Goal: Task Accomplishment & Management: Manage account settings

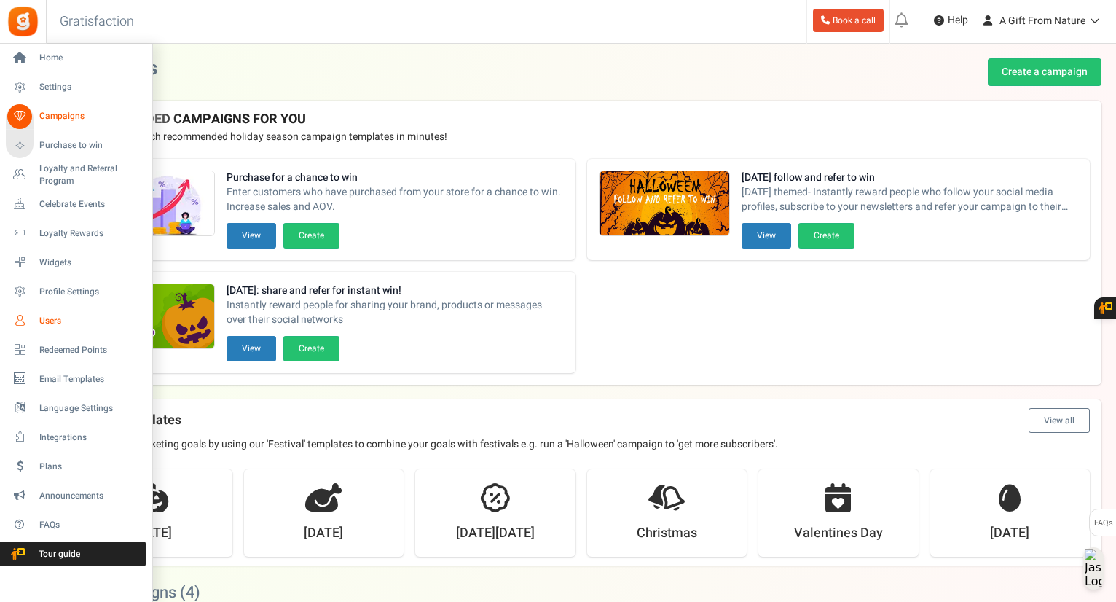
click at [32, 313] on link "Users" at bounding box center [76, 320] width 140 height 25
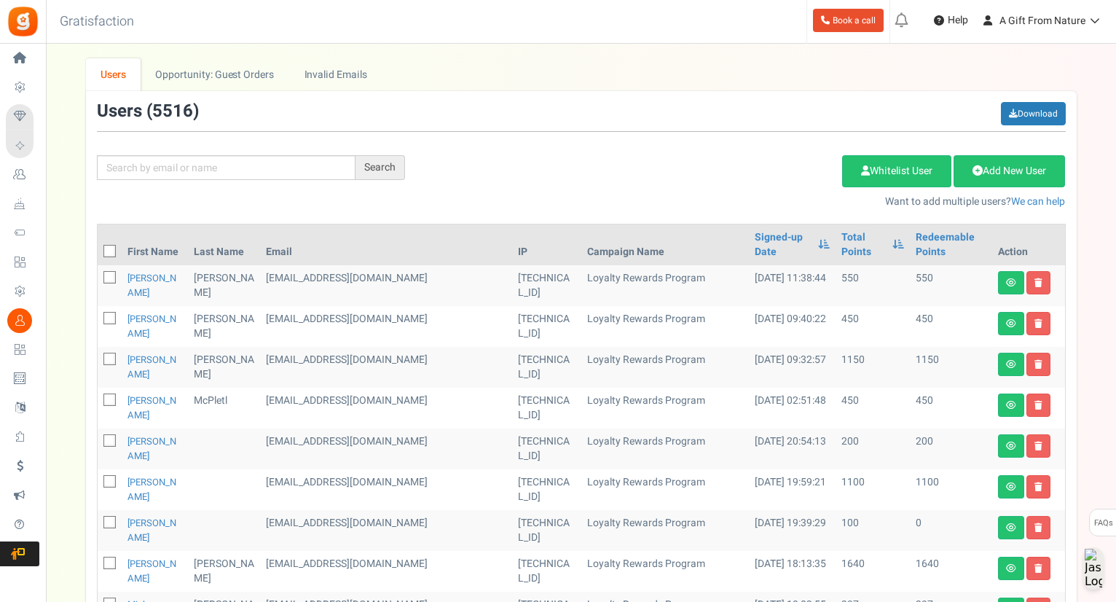
click at [318, 190] on div "Search Add Etsy Order Delete Selected Users Import Users Spam Protection Subtra…" at bounding box center [581, 155] width 991 height 107
click at [324, 179] on input "text" at bounding box center [226, 167] width 259 height 25
paste input "[EMAIL_ADDRESS][DOMAIN_NAME]"
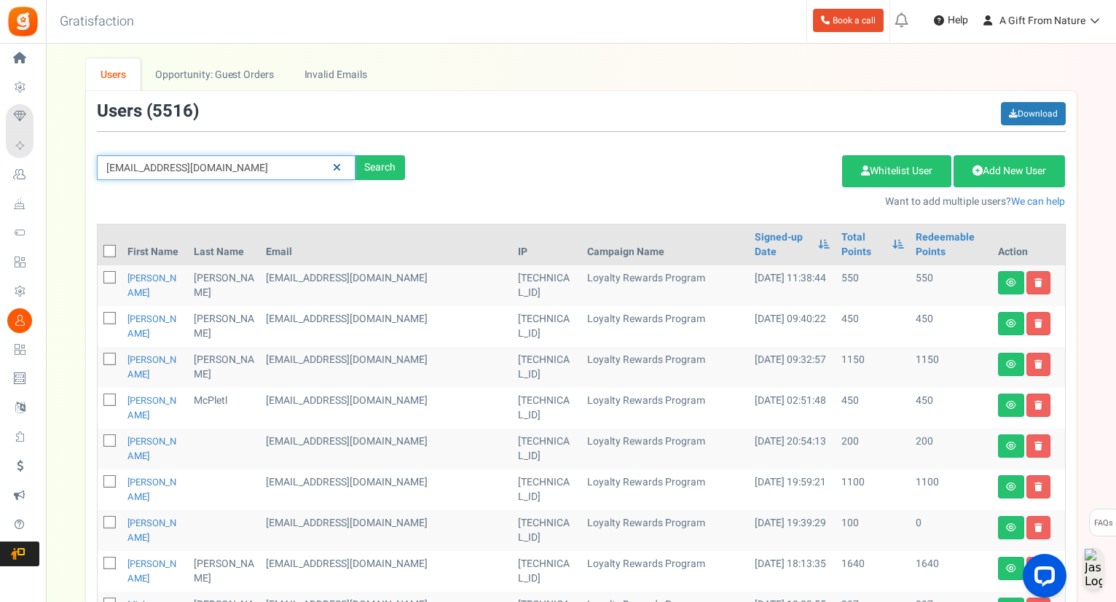
type input "[EMAIL_ADDRESS][DOMAIN_NAME]"
click at [327, 172] on link at bounding box center [337, 168] width 23 height 26
click at [323, 172] on input "text" at bounding box center [226, 167] width 259 height 25
paste input "[EMAIL_ADDRESS][DOMAIN_NAME]"
type input "[EMAIL_ADDRESS][DOMAIN_NAME]"
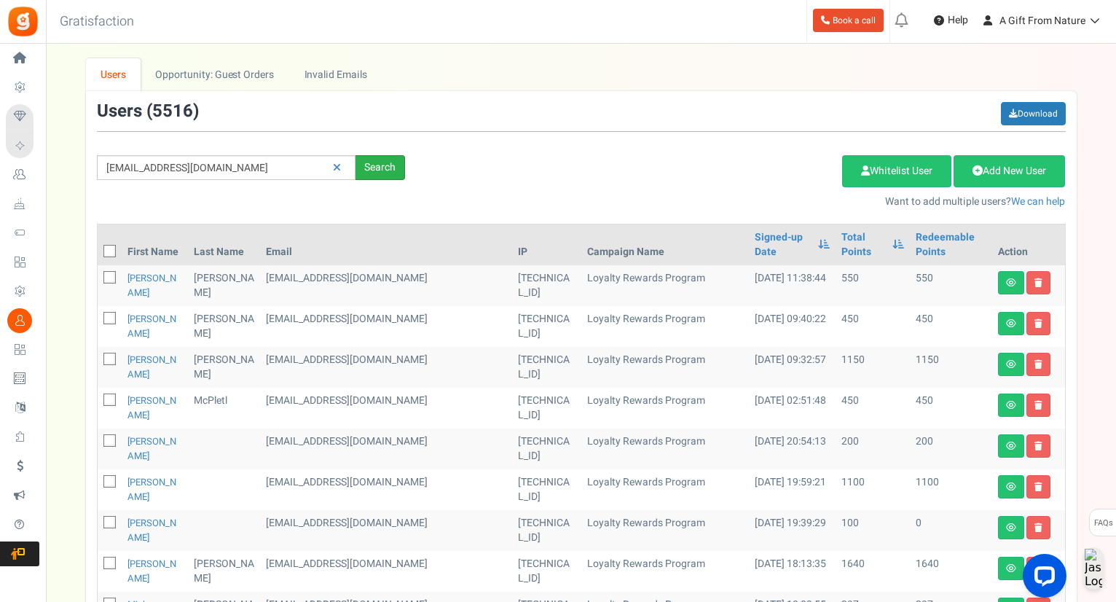
click at [370, 170] on div "Search" at bounding box center [381, 167] width 50 height 25
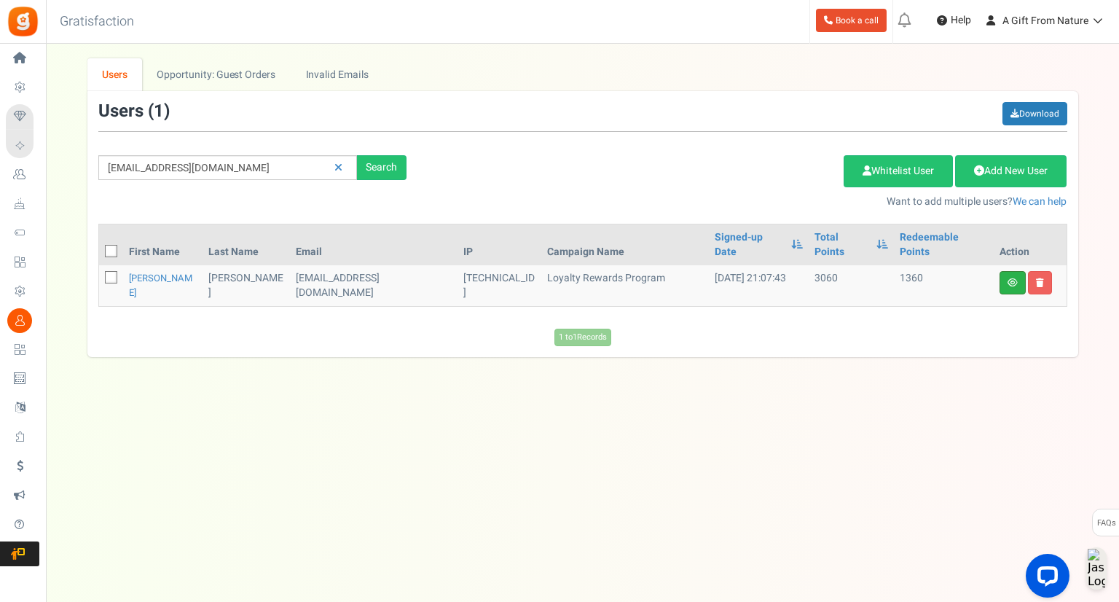
click at [1018, 271] on link at bounding box center [1013, 282] width 26 height 23
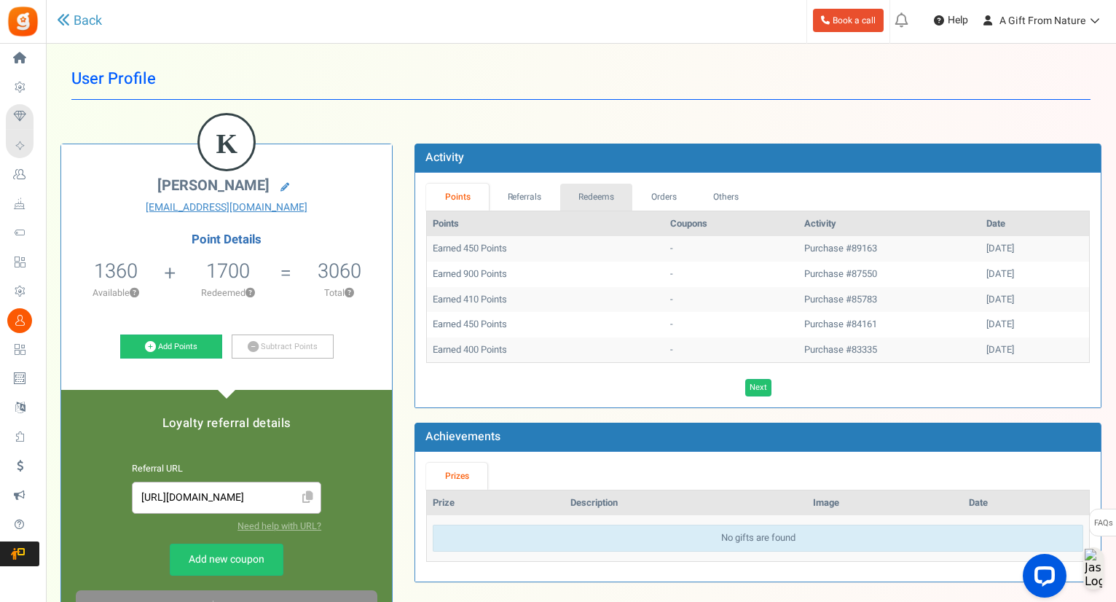
click at [581, 195] on link "Redeems" at bounding box center [596, 197] width 73 height 27
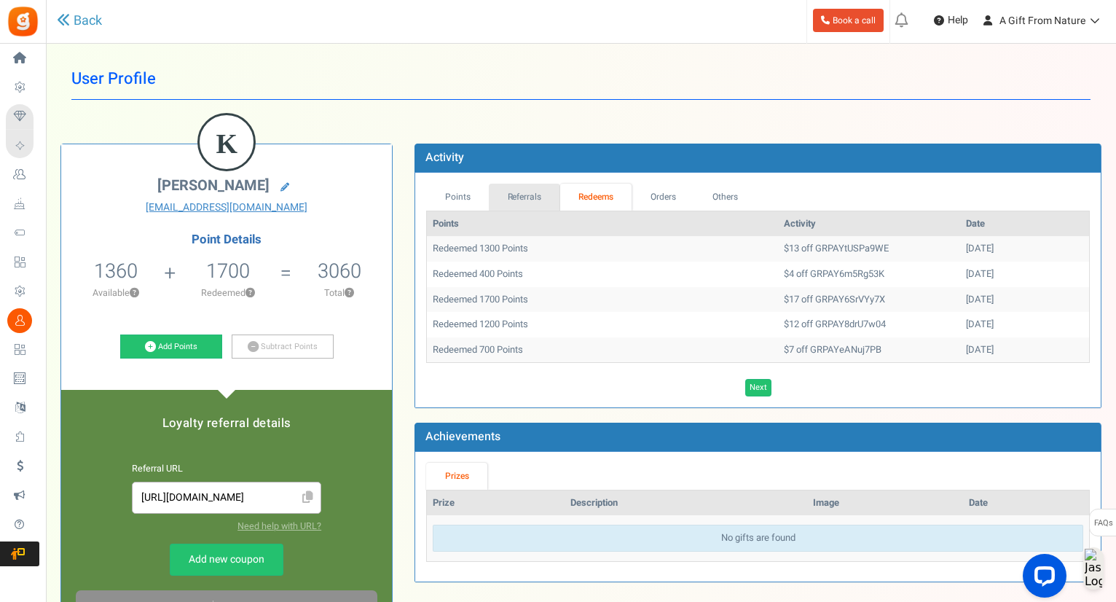
click at [541, 195] on link "Referrals" at bounding box center [524, 197] width 71 height 27
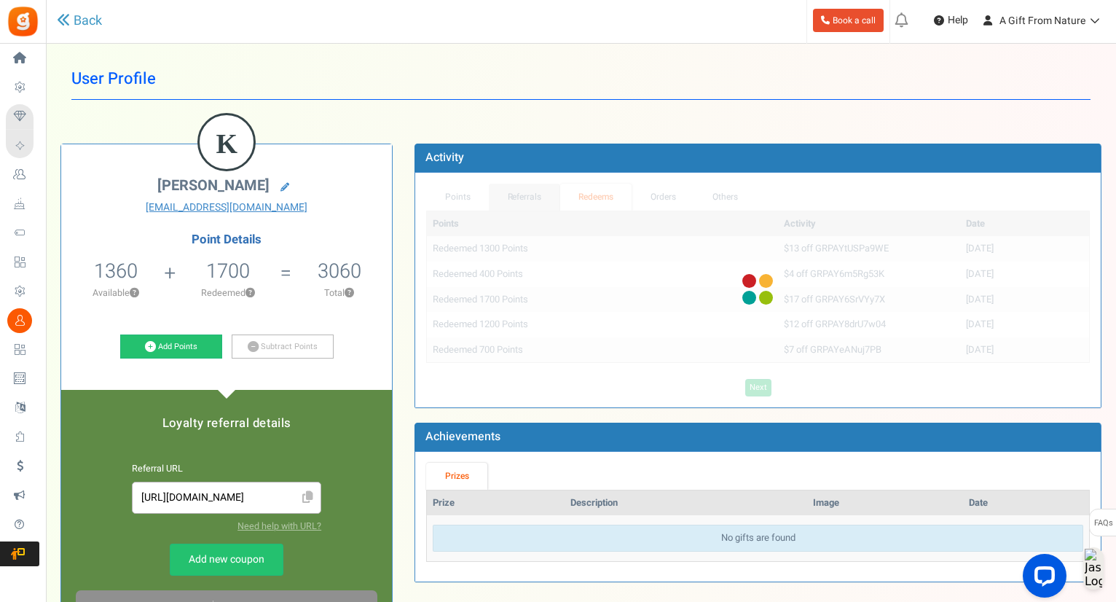
click at [495, 195] on link "Referrals" at bounding box center [524, 197] width 71 height 27
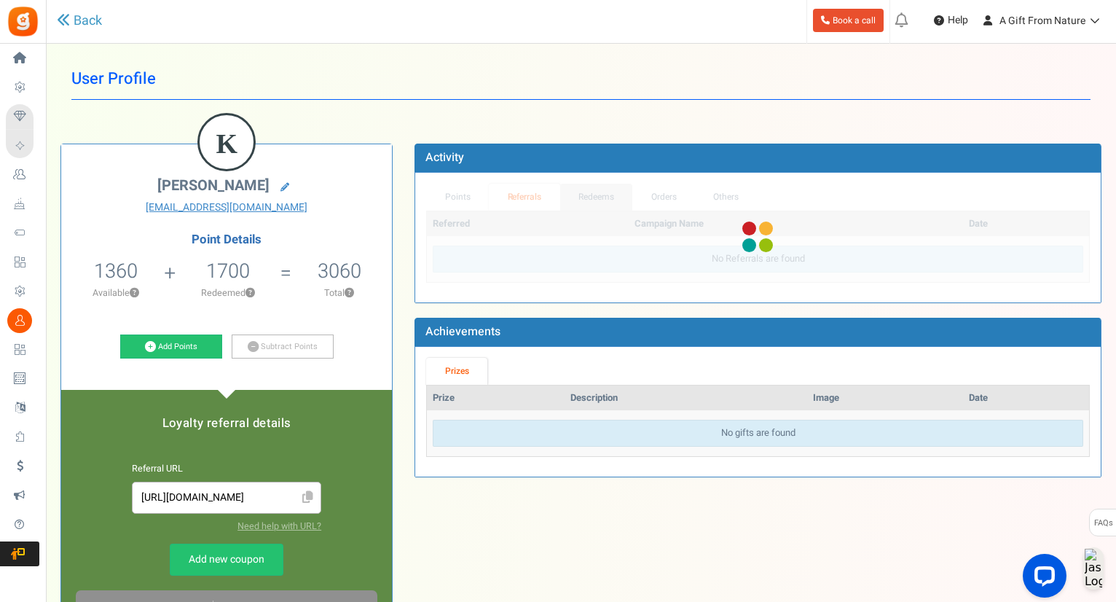
click at [584, 198] on link "Redeems" at bounding box center [596, 197] width 73 height 27
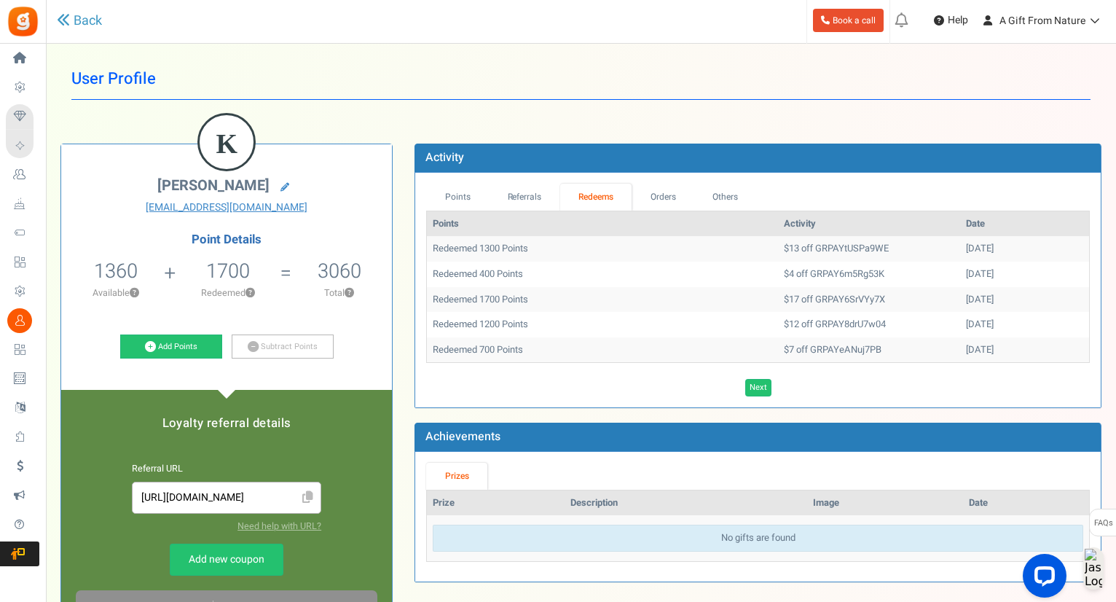
click at [795, 249] on td "$13 off GRPAYtUSPa9WE" at bounding box center [869, 249] width 182 height 26
copy td "GRPAYtUSPa9WE"
click at [831, 277] on td "$4 off GRPAY6m5Rg53K" at bounding box center [869, 275] width 182 height 26
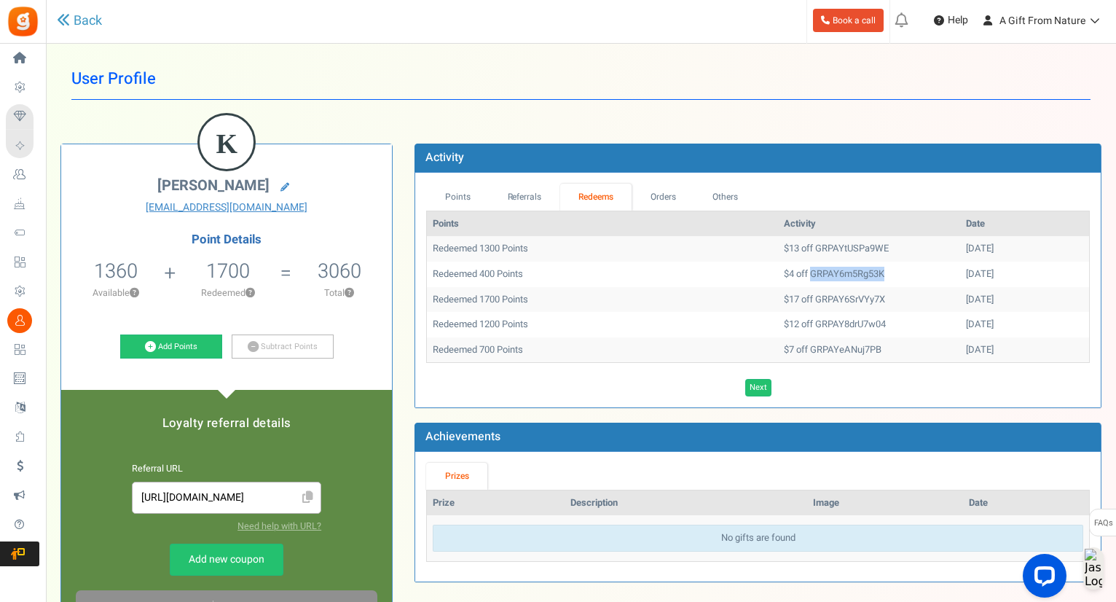
copy td "GRPAY6m5Rg53K"
click at [659, 332] on td "Redeemed 1200 Points" at bounding box center [602, 325] width 351 height 26
drag, startPoint x: 428, startPoint y: 243, endPoint x: 985, endPoint y: 359, distance: 568.6
click at [985, 359] on tbody "Redeemed 1300 Points $13 off GRPAYtUSPa9WE [DATE] Redeemed 400 Points $4 off GR…" at bounding box center [758, 299] width 662 height 126
click at [985, 359] on td "[DATE]" at bounding box center [1024, 350] width 129 height 26
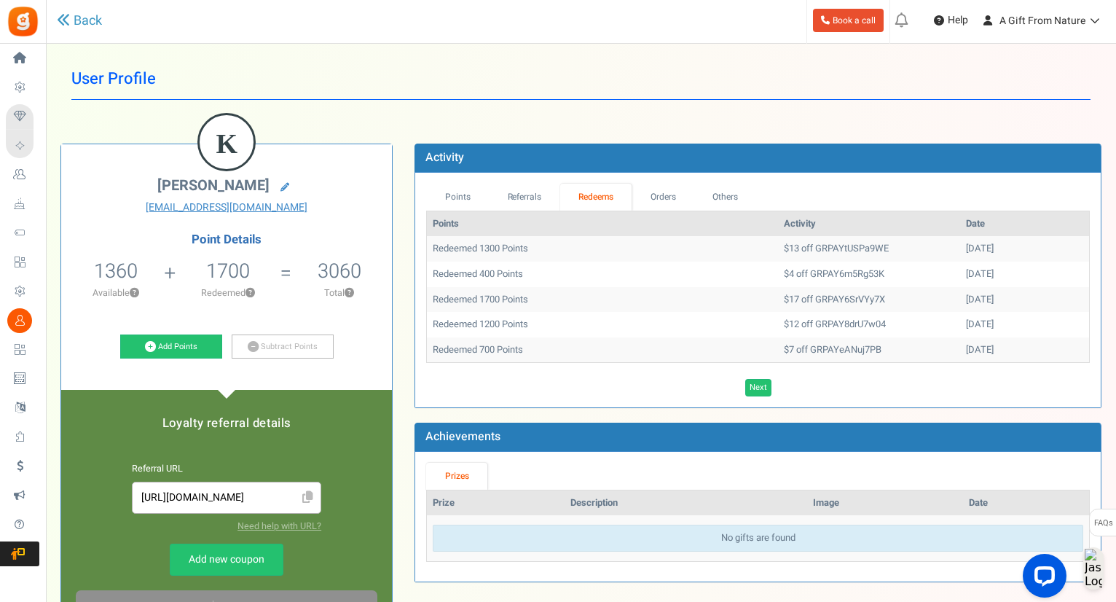
drag, startPoint x: 985, startPoint y: 359, endPoint x: 437, endPoint y: 251, distance: 558.4
click at [437, 251] on tbody "Redeemed 1300 Points $13 off GRPAYtUSPa9WE [DATE] Redeemed 400 Points $4 off GR…" at bounding box center [758, 299] width 662 height 126
click at [437, 251] on td "Redeemed 1300 Points" at bounding box center [602, 249] width 351 height 26
drag, startPoint x: 429, startPoint y: 243, endPoint x: 986, endPoint y: 345, distance: 565.8
click at [986, 345] on tbody "Redeemed 1300 Points $13 off GRPAYtUSPa9WE [DATE] Redeemed 400 Points $4 off GR…" at bounding box center [758, 299] width 662 height 126
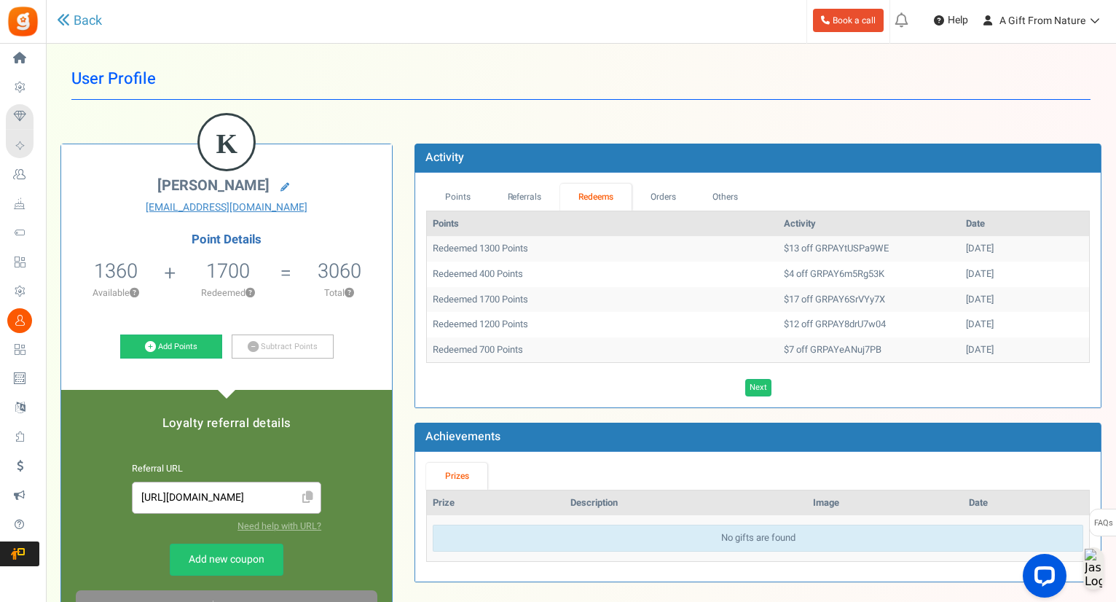
click at [986, 345] on td "[DATE]" at bounding box center [1024, 350] width 129 height 26
click at [797, 289] on td "$17 off GRPAY6SrVYy7X" at bounding box center [869, 300] width 182 height 26
click at [804, 294] on td "$17 off GRPAY6SrVYy7X" at bounding box center [869, 300] width 182 height 26
click at [804, 285] on td "$4 off GRPAY6m5Rg53K" at bounding box center [869, 275] width 182 height 26
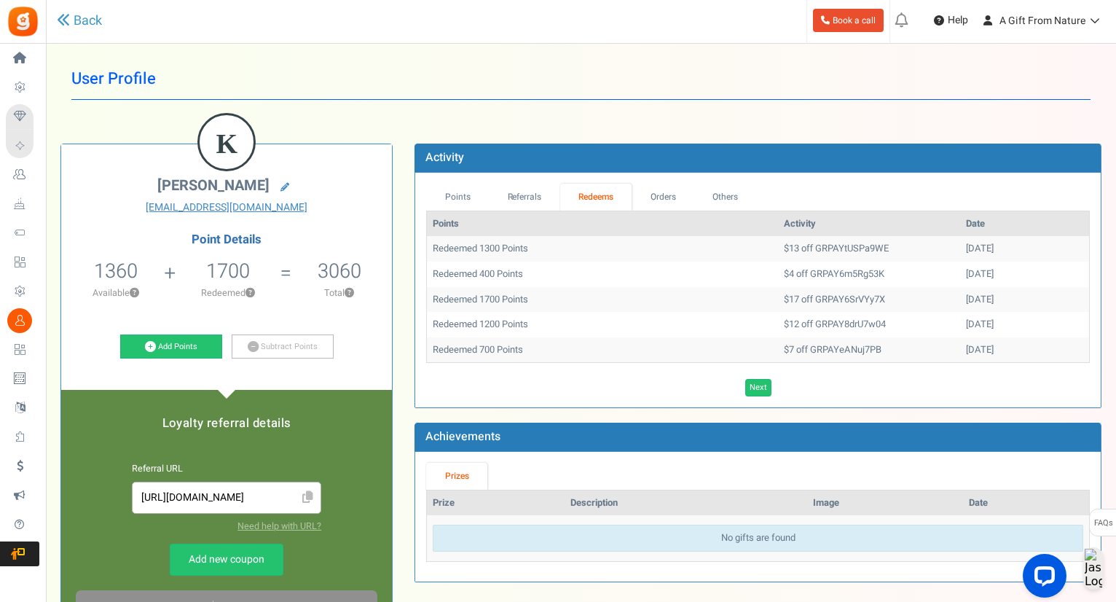
click at [801, 272] on td "$4 off GRPAY6m5Rg53K" at bounding box center [869, 275] width 182 height 26
click at [501, 262] on td "Redeemed 400 Points" at bounding box center [602, 275] width 351 height 26
drag, startPoint x: 426, startPoint y: 245, endPoint x: 391, endPoint y: 205, distance: 53.2
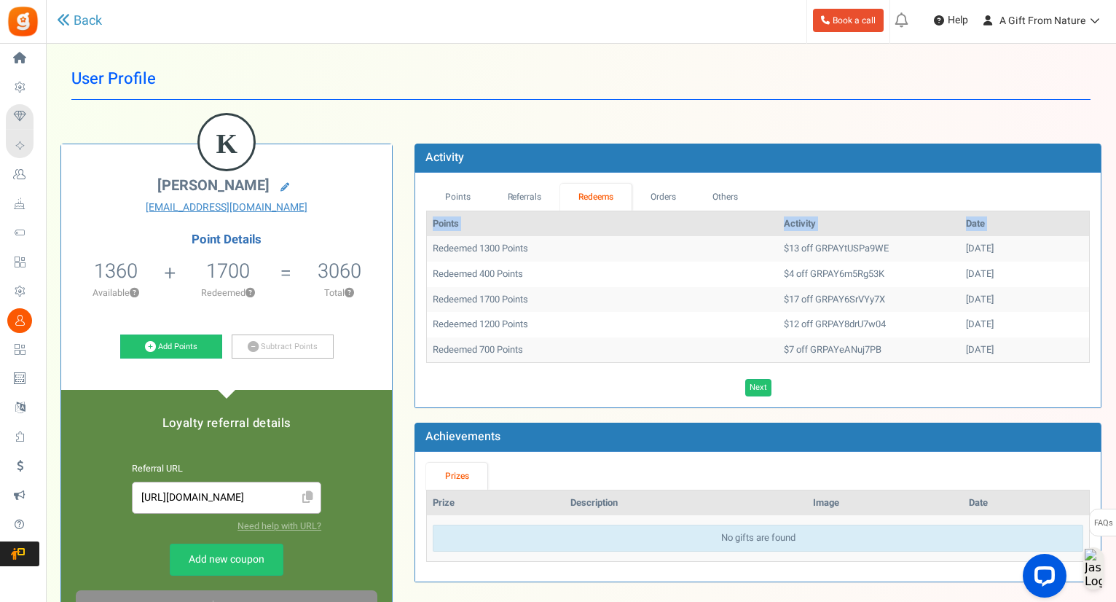
click at [428, 245] on table "Points Activity Date Redeemed 1300 Points $13 off GRPAYtUSPa9WE [DATE] Redeemed…" at bounding box center [758, 287] width 664 height 152
click at [495, 268] on td "Redeemed 400 Points" at bounding box center [602, 275] width 351 height 26
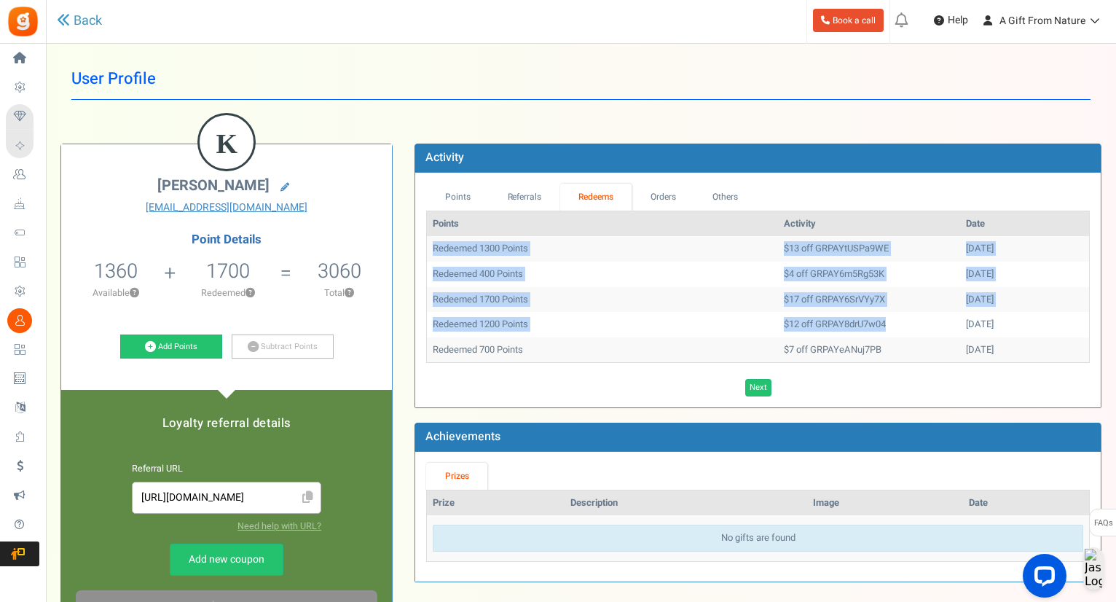
drag, startPoint x: 429, startPoint y: 248, endPoint x: 895, endPoint y: 340, distance: 474.6
click at [851, 328] on tbody "Redeemed 1300 Points $13 off GRPAYtUSPa9WE [DATE] Redeemed 400 Points $4 off GR…" at bounding box center [758, 299] width 662 height 126
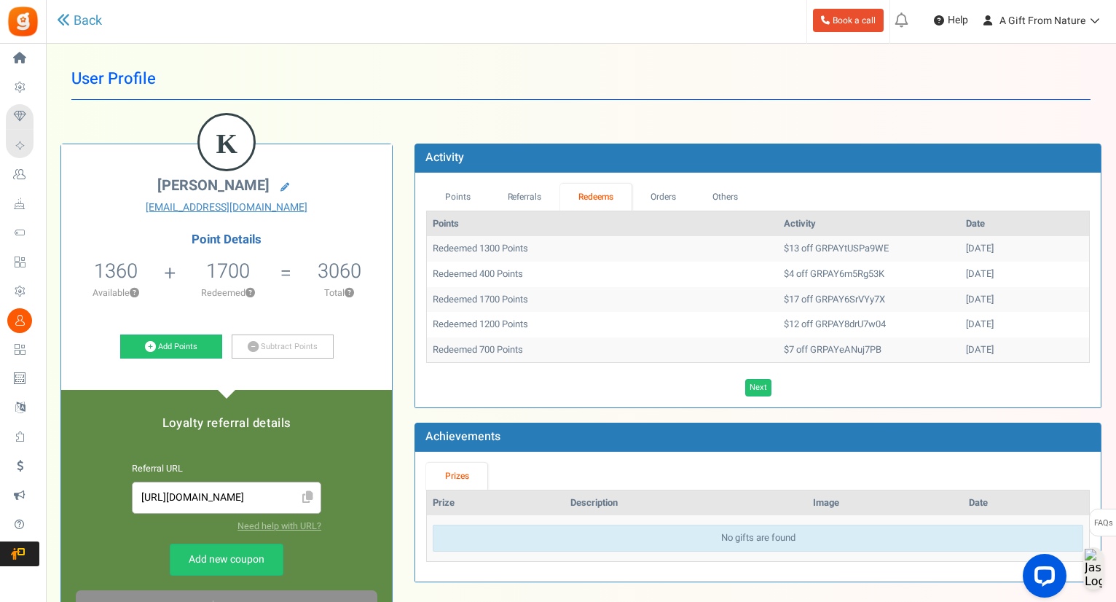
click at [960, 345] on td "[DATE]" at bounding box center [1024, 350] width 129 height 26
drag, startPoint x: 976, startPoint y: 349, endPoint x: 434, endPoint y: 243, distance: 552.3
click at [434, 243] on tbody "Redeemed 1300 Points $13 off GRPAYtUSPa9WE [DATE] Redeemed 400 Points $4 off GR…" at bounding box center [758, 299] width 662 height 126
click at [434, 243] on td "Redeemed 1300 Points" at bounding box center [602, 249] width 351 height 26
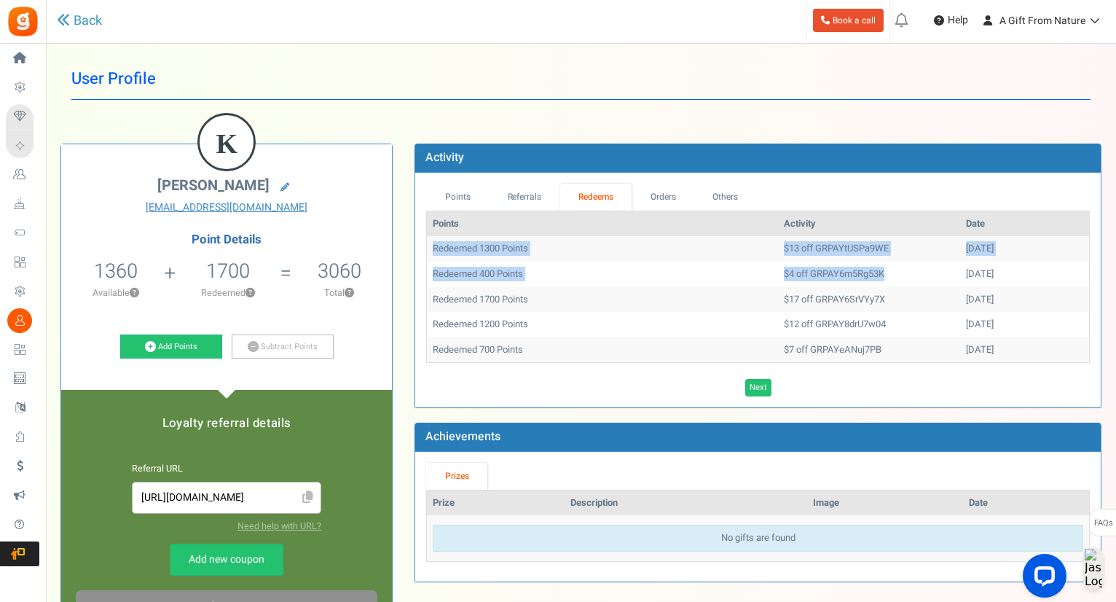
drag, startPoint x: 434, startPoint y: 243, endPoint x: 812, endPoint y: 270, distance: 379.1
click at [812, 270] on tbody "Redeemed 1300 Points $13 off GRPAYtUSPa9WE [DATE] Redeemed 400 Points $4 off GR…" at bounding box center [758, 299] width 662 height 126
click at [812, 270] on td "$4 off GRPAY6m5Rg53K" at bounding box center [869, 275] width 182 height 26
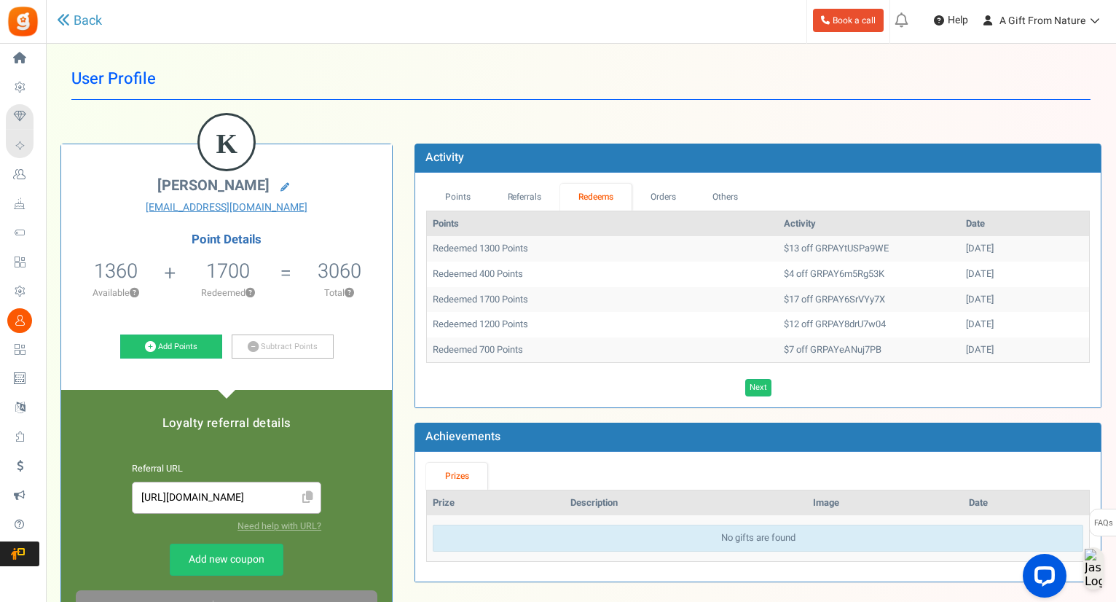
click at [665, 262] on td "Redeemed 400 Points" at bounding box center [602, 275] width 351 height 26
click at [813, 244] on td "$13 off GRPAYtUSPa9WE" at bounding box center [869, 249] width 182 height 26
copy td "GRPAYtUSPa9WE"
click at [273, 353] on link "Subtract Points" at bounding box center [283, 346] width 102 height 25
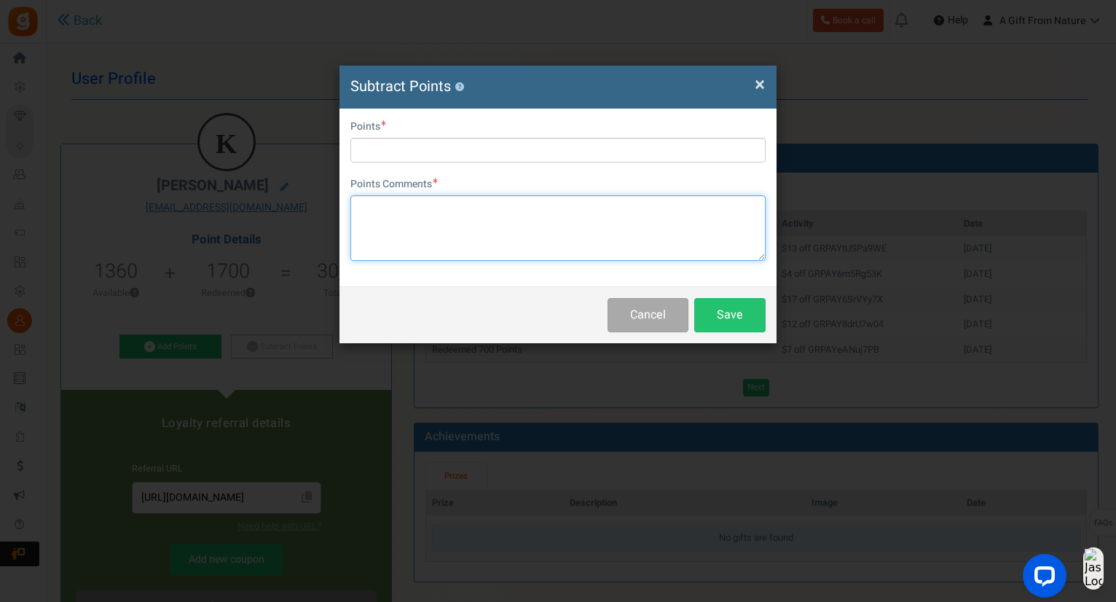
click at [490, 229] on textarea at bounding box center [557, 228] width 415 height 66
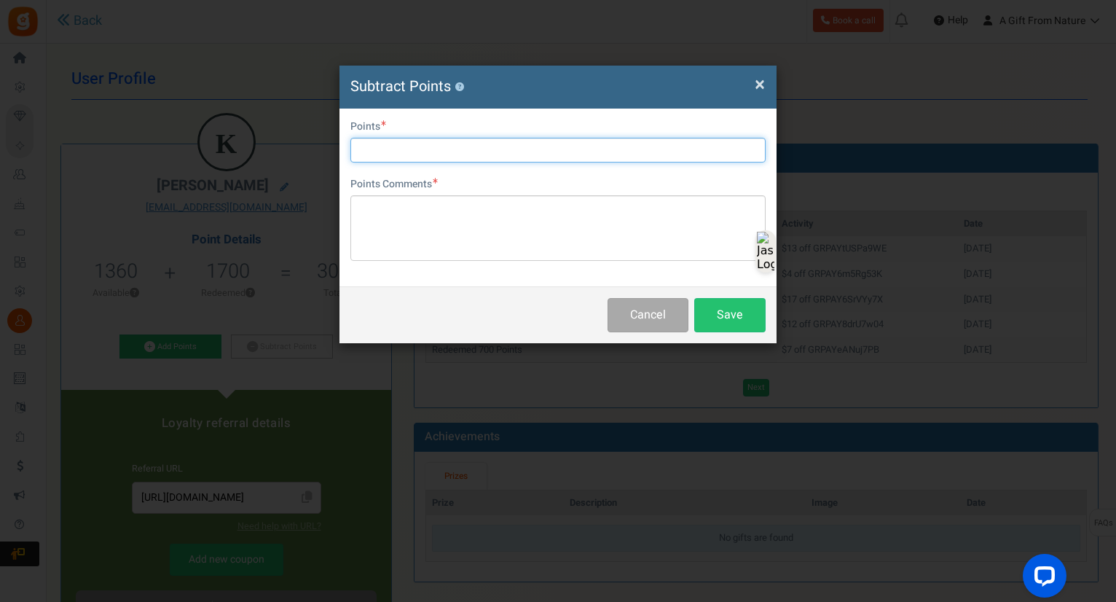
click at [452, 152] on input "text" at bounding box center [557, 150] width 415 height 25
type input "1360"
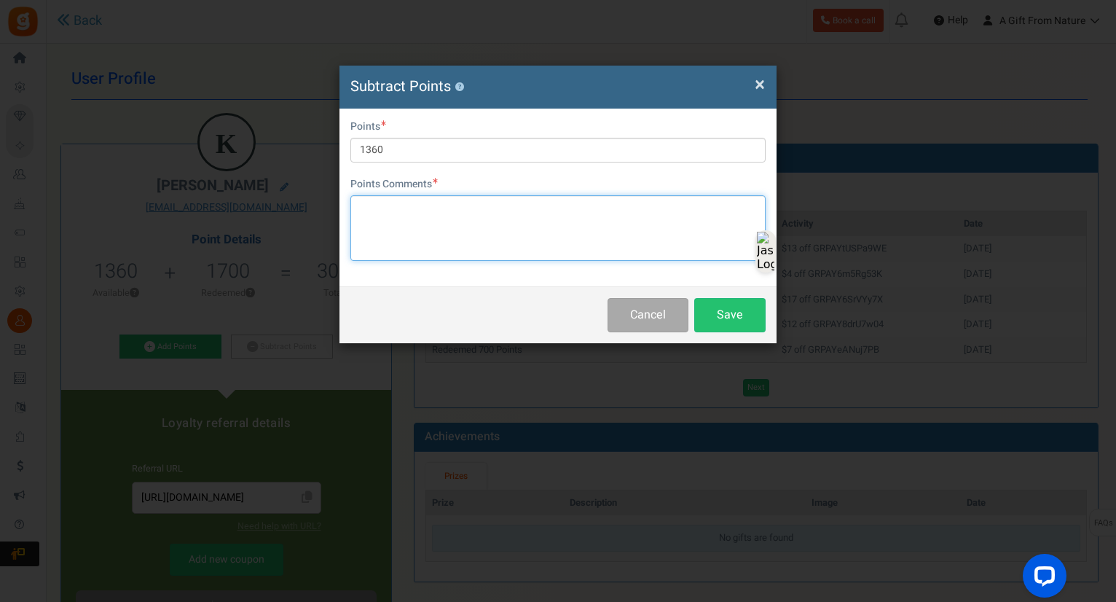
click at [651, 225] on textarea at bounding box center [557, 228] width 415 height 66
type textarea "Manual Entry"
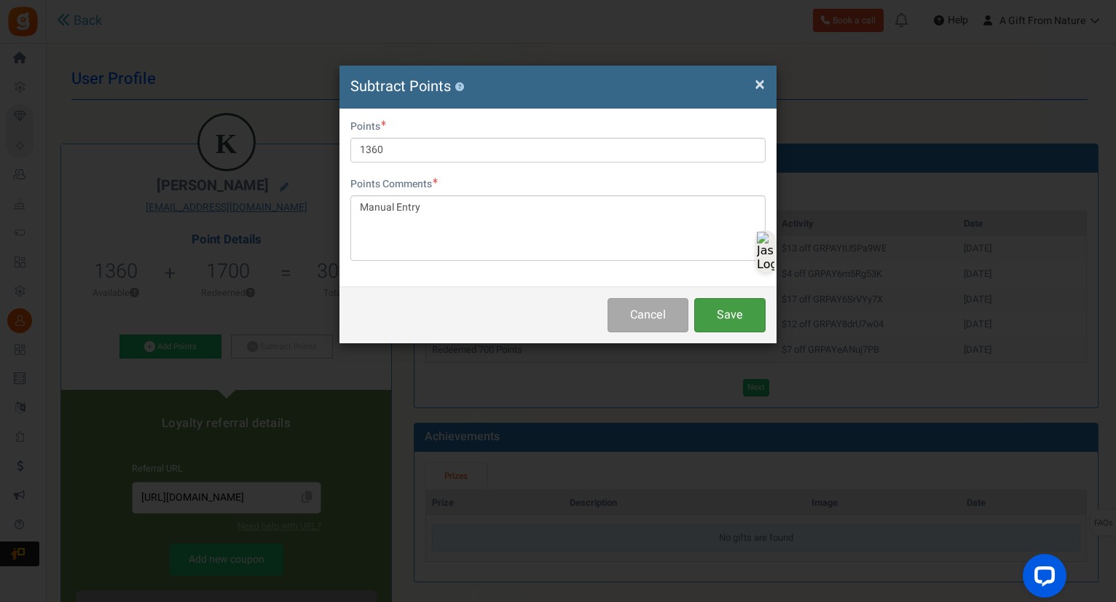
click at [734, 320] on button "Save" at bounding box center [729, 315] width 71 height 34
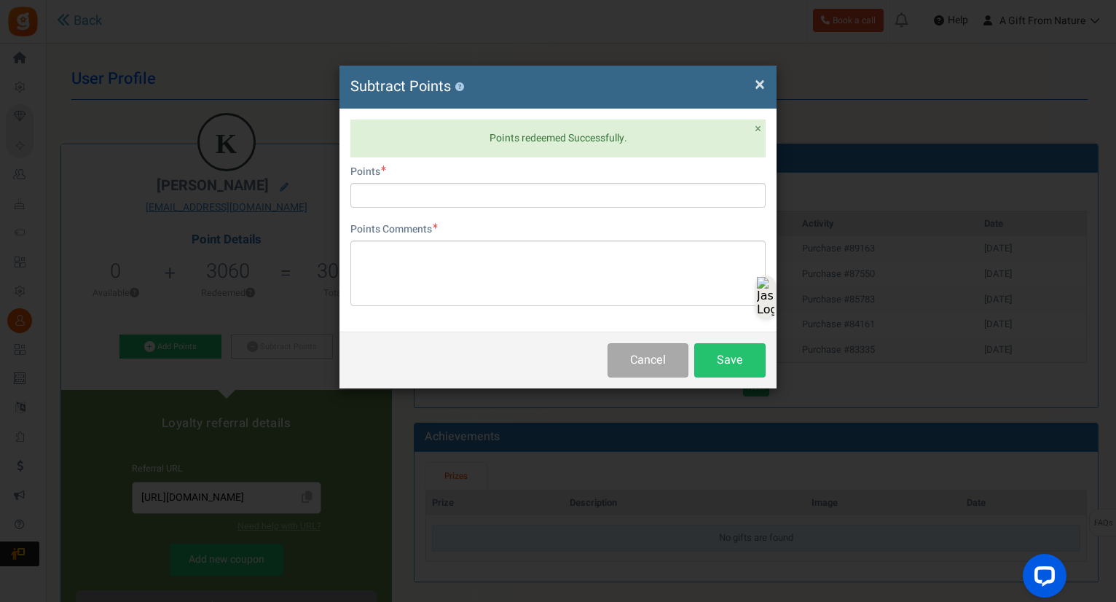
click at [763, 85] on span "×" at bounding box center [760, 85] width 10 height 28
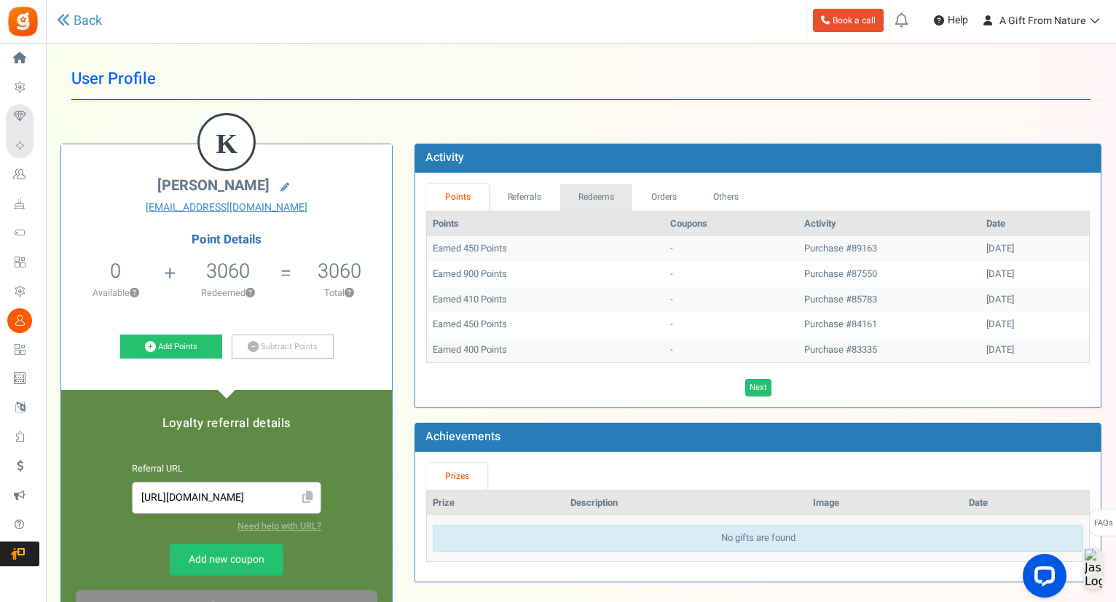
click at [583, 198] on link "Redeems" at bounding box center [596, 197] width 73 height 27
